Goal: Find contact information: Find contact information

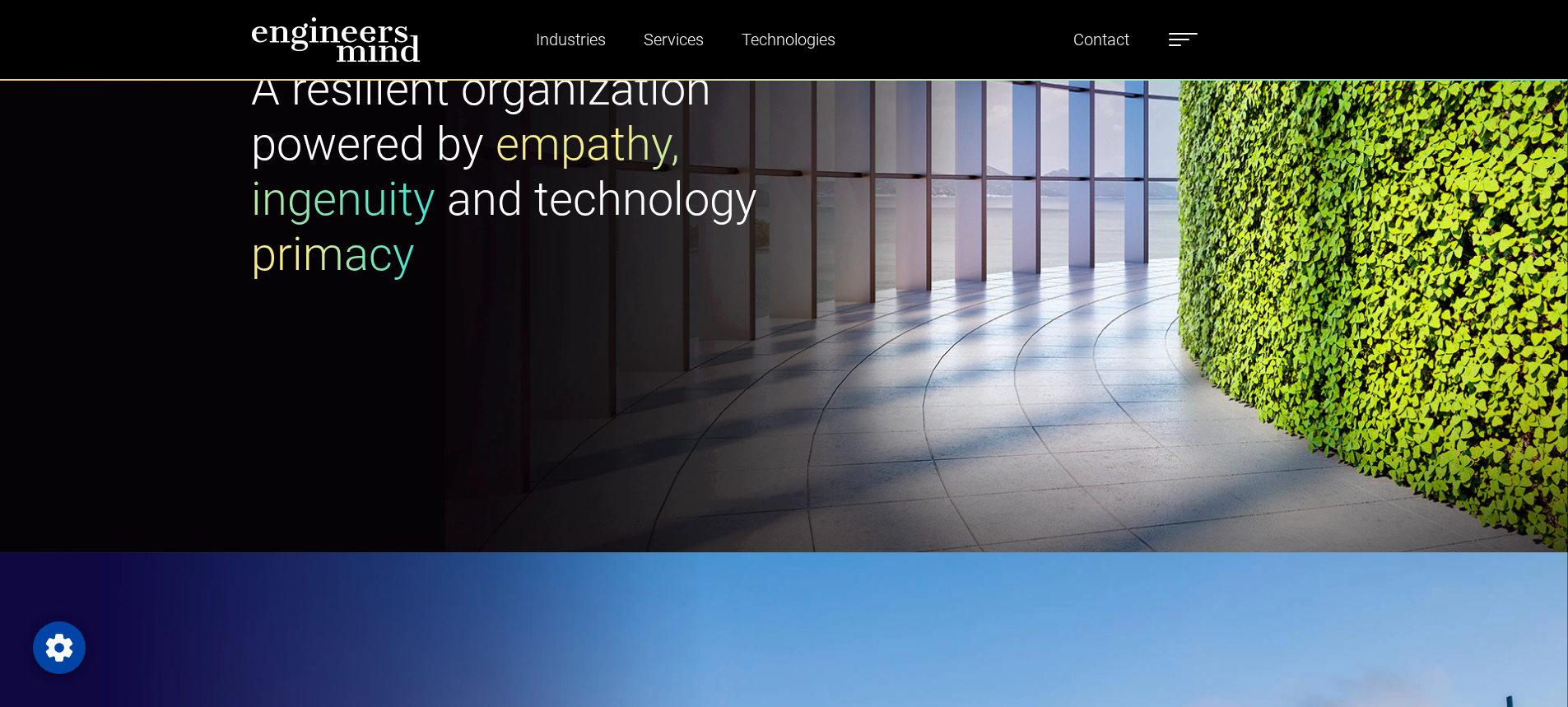
scroll to position [329, 0]
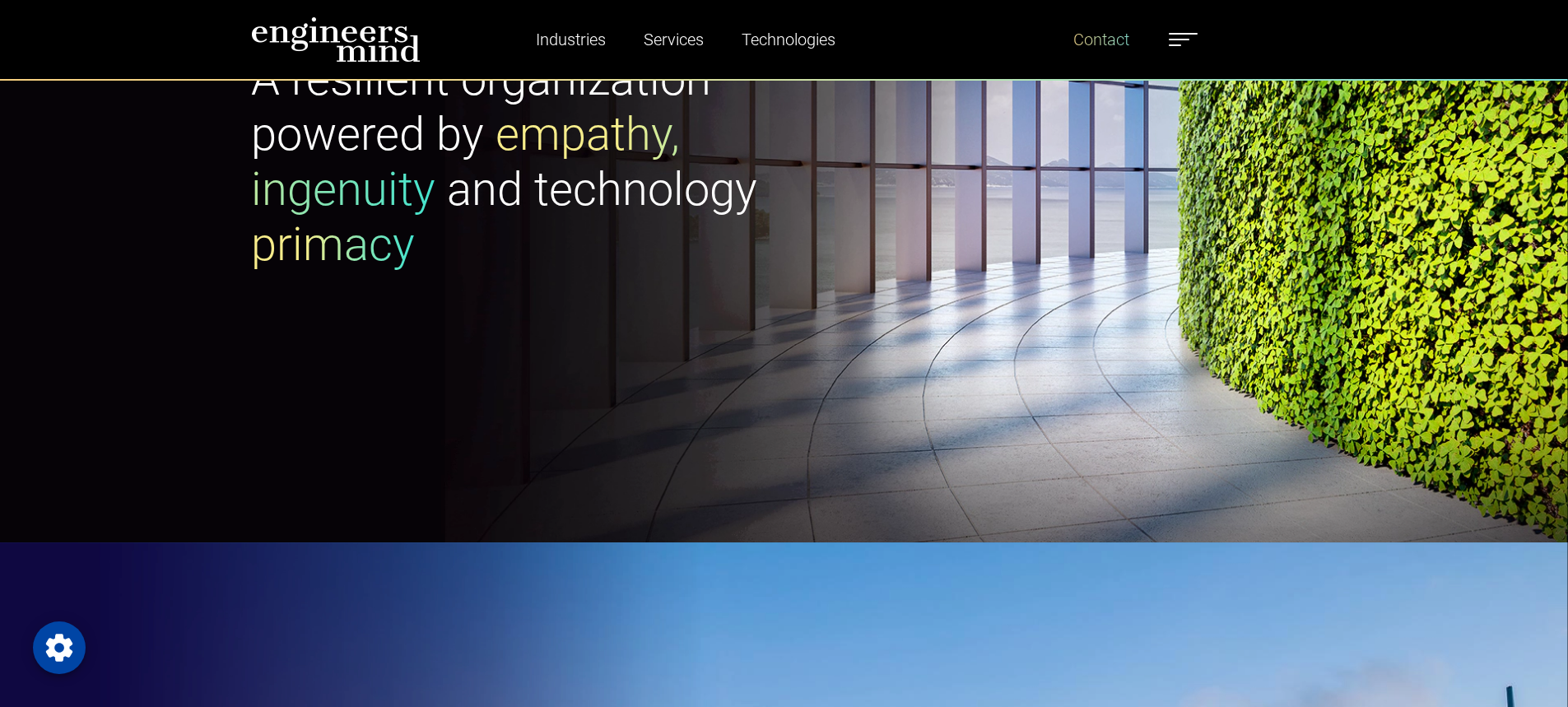
click at [1120, 28] on link "Contact" at bounding box center [1101, 39] width 69 height 38
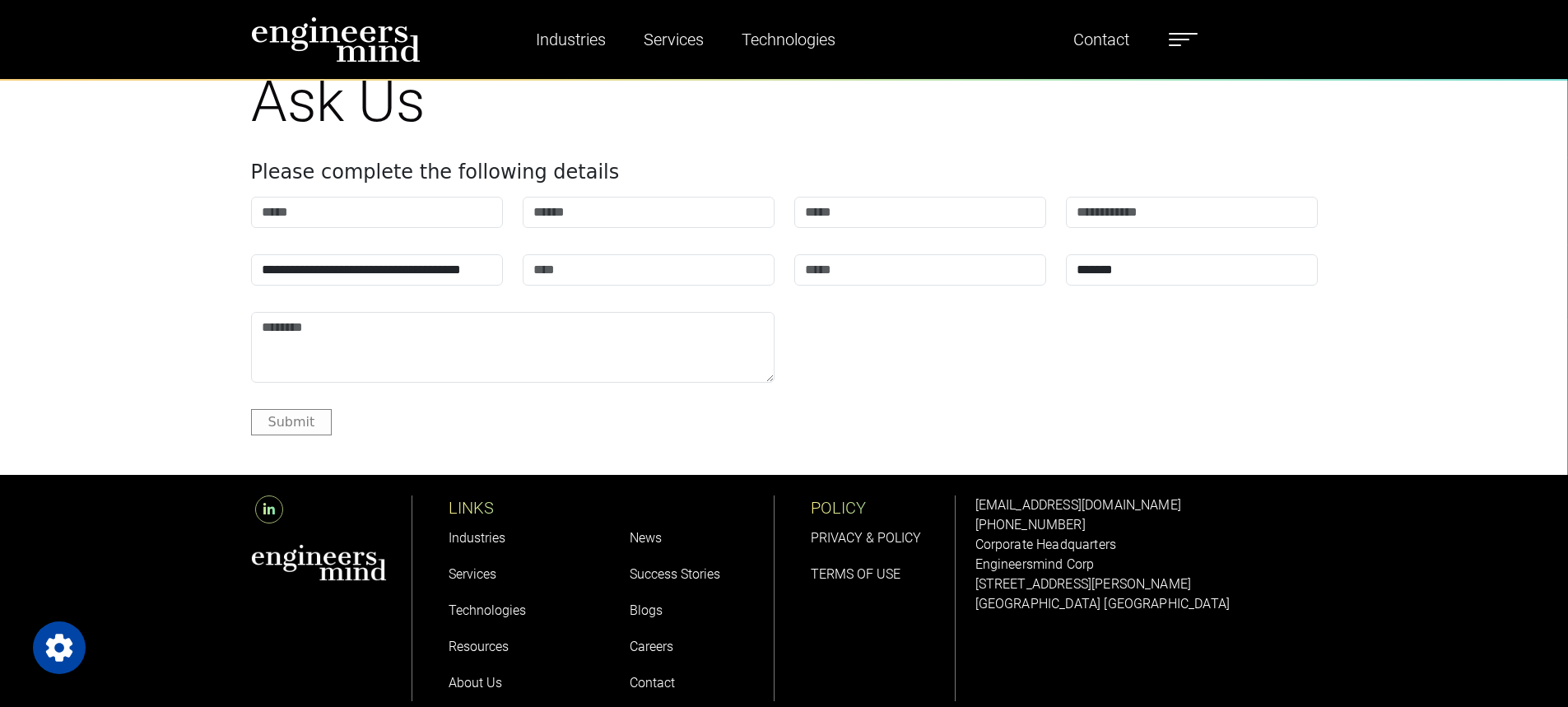
scroll to position [1976, 0]
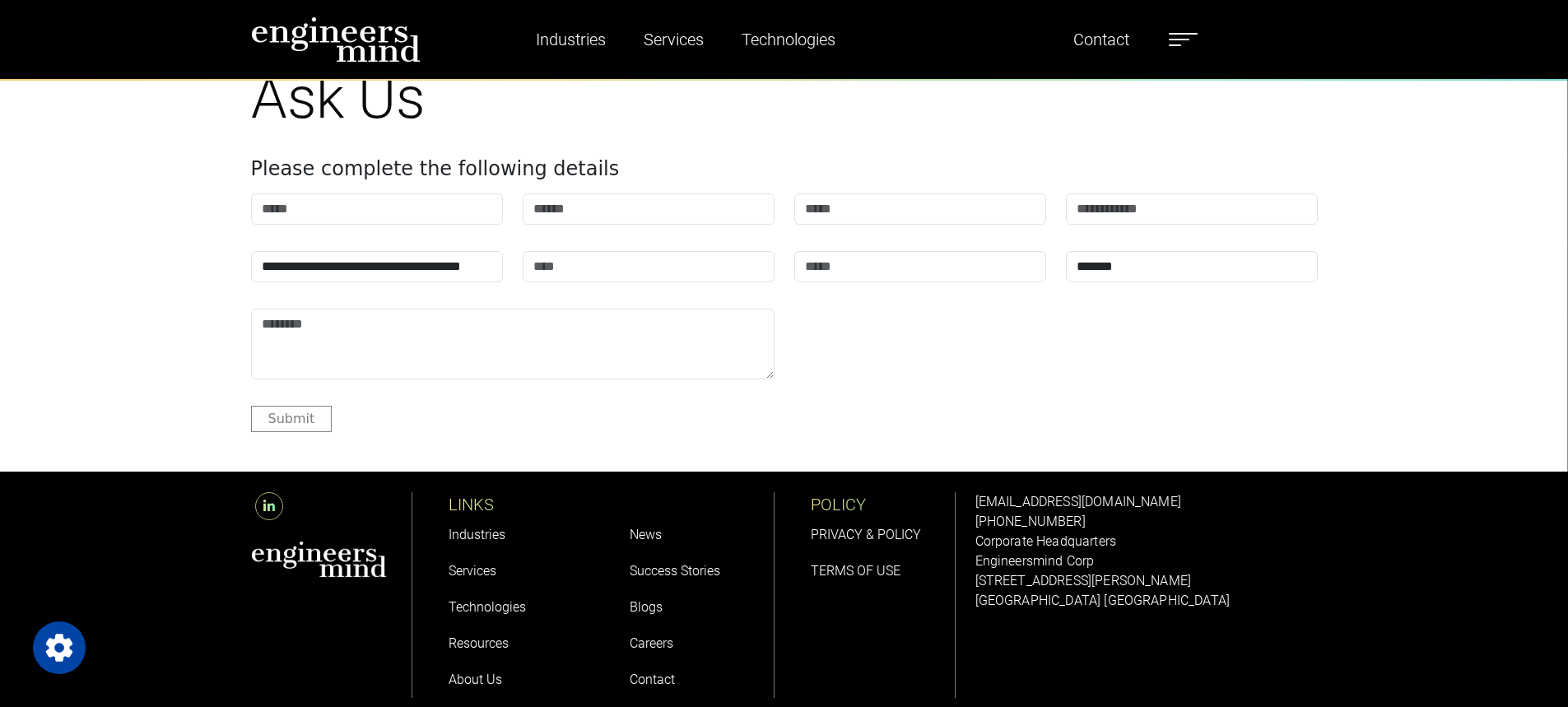
click at [487, 682] on link "About Us" at bounding box center [476, 679] width 53 height 16
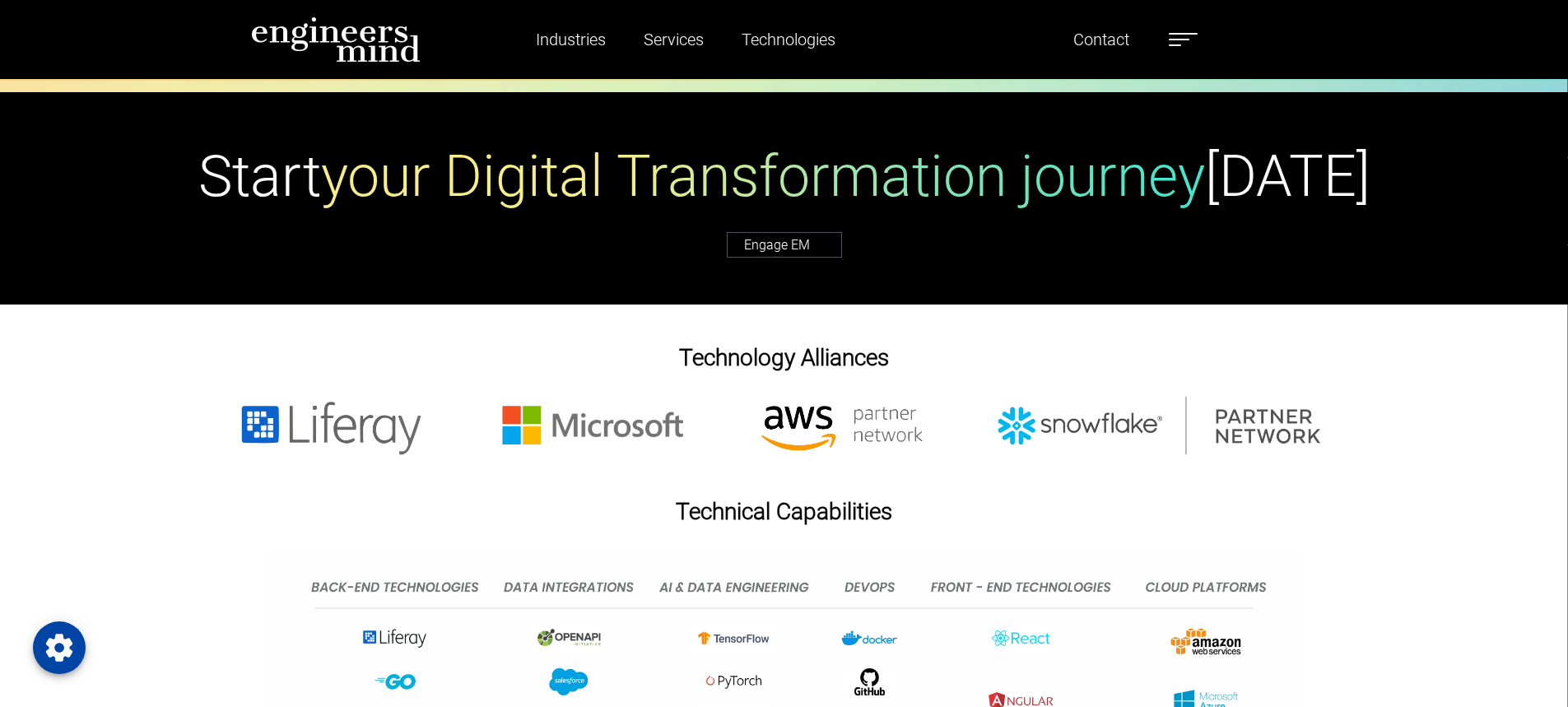
scroll to position [4198, 0]
